Goal: Task Accomplishment & Management: Manage account settings

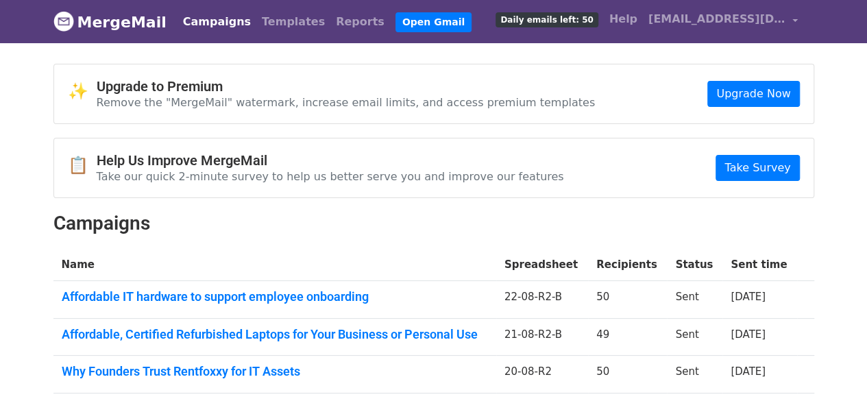
click at [214, 23] on link "Campaigns" at bounding box center [217, 21] width 79 height 27
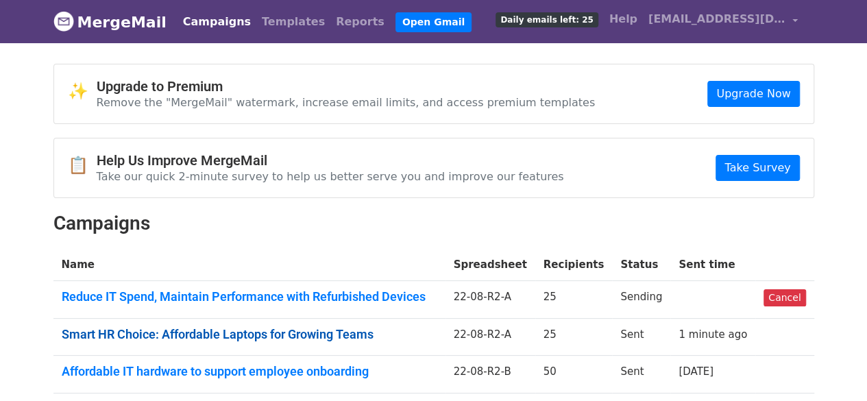
click at [370, 334] on link "Smart HR Choice: Affordable Laptops for Growing Teams" at bounding box center [250, 334] width 376 height 15
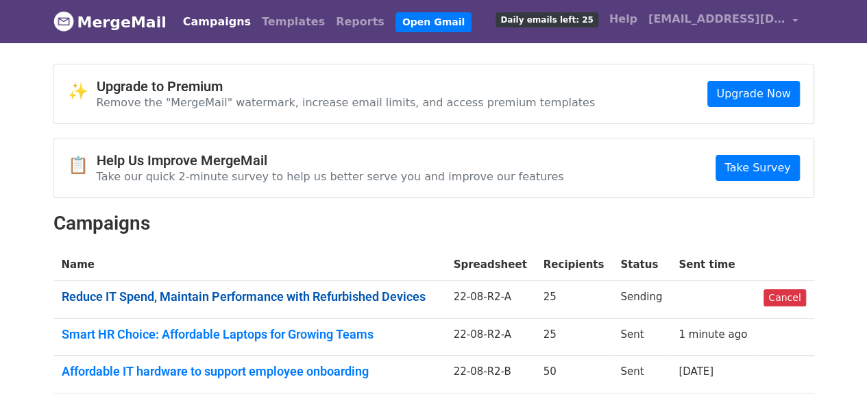
click at [365, 286] on td "Reduce IT Spend, Maintain Performance with Refurbished Devices" at bounding box center [249, 300] width 392 height 38
click at [343, 294] on link "Reduce IT Spend, Maintain Performance with Refurbished Devices" at bounding box center [250, 296] width 376 height 15
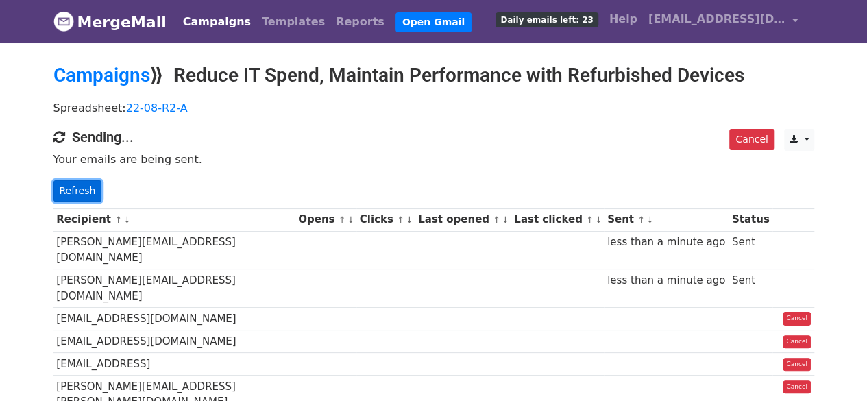
click at [81, 181] on link "Refresh" at bounding box center [77, 190] width 49 height 21
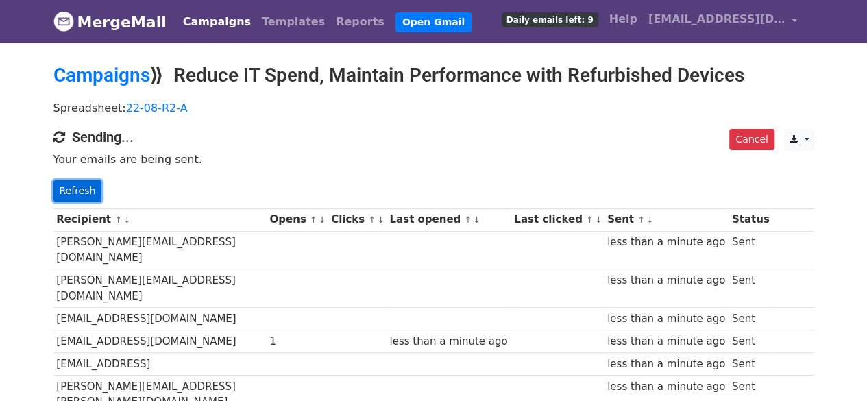
click at [88, 184] on link "Refresh" at bounding box center [77, 190] width 49 height 21
